Goal: Task Accomplishment & Management: Complete application form

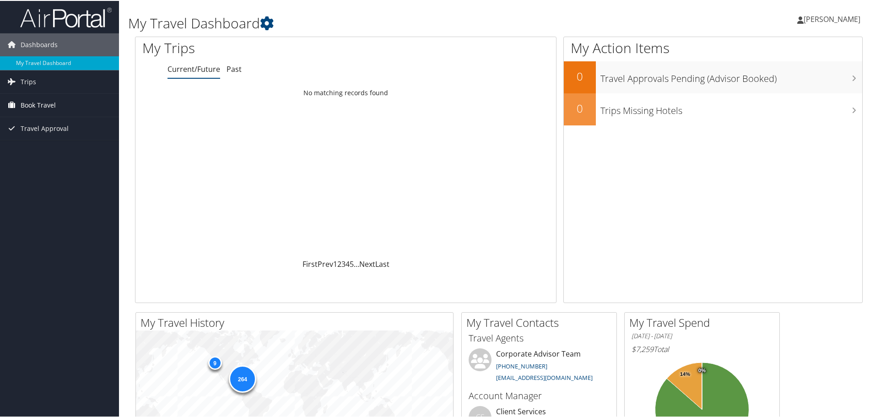
click at [49, 103] on span "Book Travel" at bounding box center [38, 104] width 35 height 23
click at [42, 124] on link "Agent Booking Request" at bounding box center [59, 123] width 119 height 14
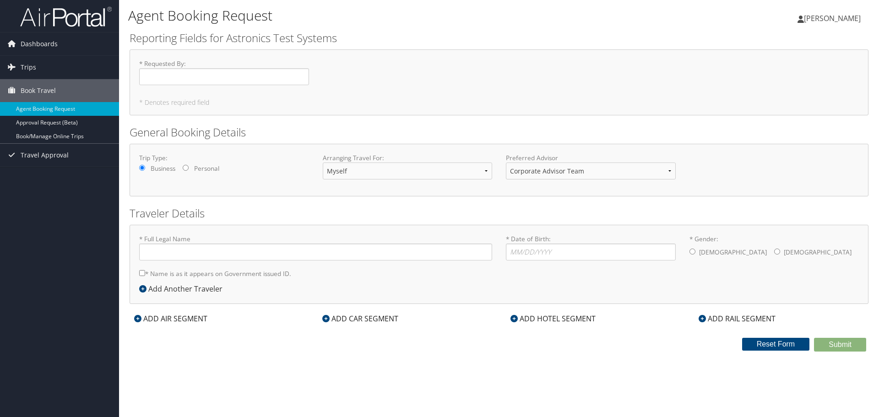
type input "[PERSON_NAME]"
click at [41, 91] on span "Book Travel" at bounding box center [38, 90] width 35 height 23
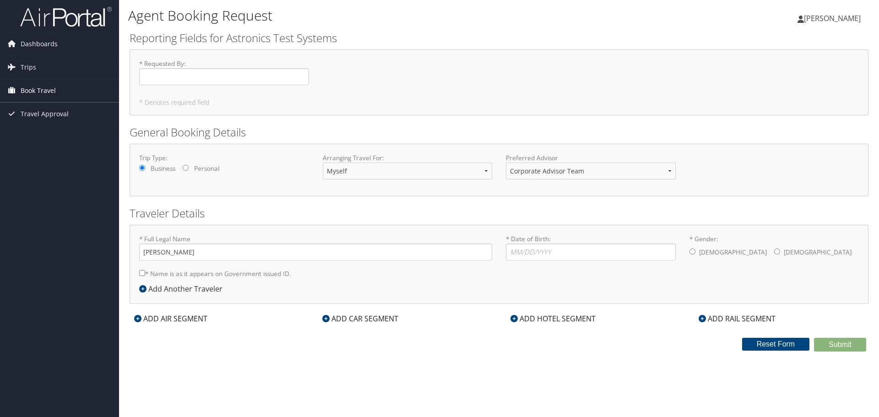
click at [41, 91] on span "Book Travel" at bounding box center [38, 90] width 35 height 23
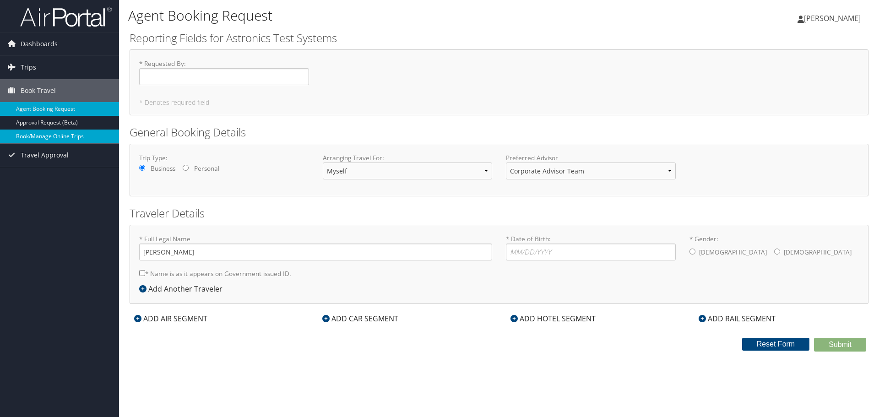
click at [47, 135] on link "Book/Manage Online Trips" at bounding box center [59, 137] width 119 height 14
